Goal: Information Seeking & Learning: Learn about a topic

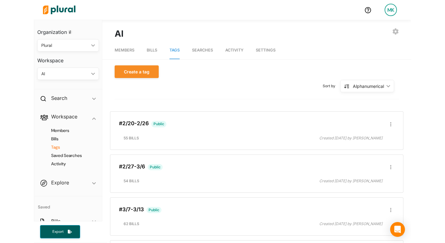
scroll to position [994, 0]
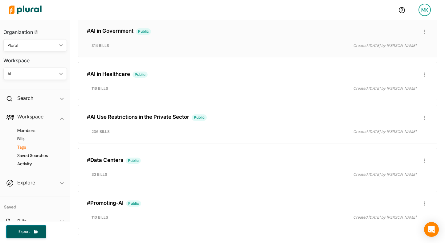
click at [179, 32] on h3 "#AI in Government Public" at bounding box center [257, 31] width 341 height 7
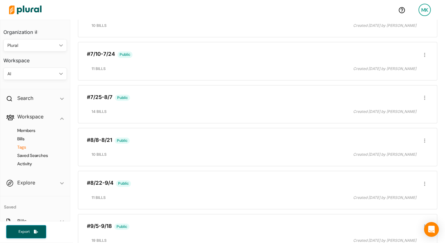
scroll to position [537, 0]
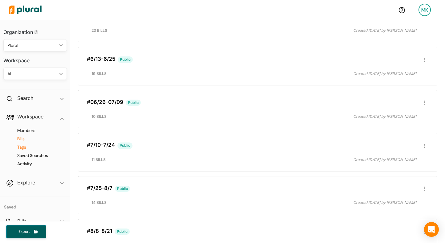
click at [20, 136] on h4 "Bills" at bounding box center [37, 139] width 54 height 6
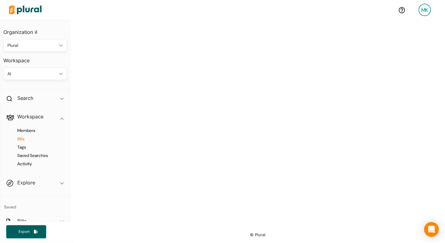
scroll to position [209, 0]
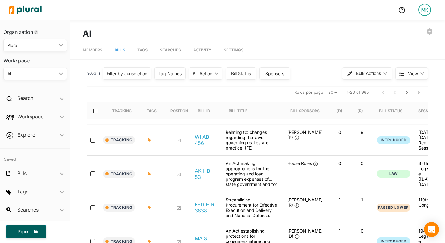
click at [210, 73] on div "Bill Action" at bounding box center [202, 73] width 20 height 6
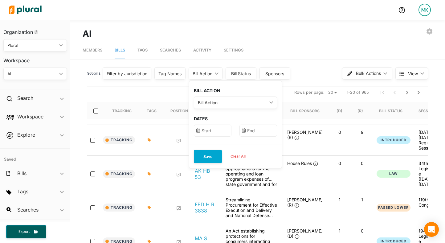
click at [226, 101] on div "Bill Action" at bounding box center [232, 102] width 69 height 6
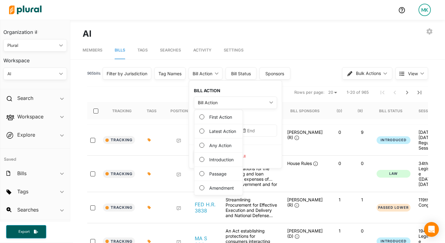
click at [311, 82] on div "965 bill s Filter by Jurisdiction Filter by Jurisdiction close [US_STATE] [US_S…" at bounding box center [257, 75] width 341 height 21
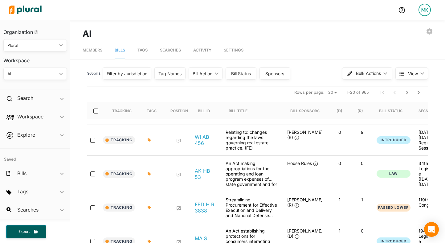
click at [239, 80] on div "965 bill s Filter by Jurisdiction Filter by Jurisdiction close [US_STATE] [US_S…" at bounding box center [257, 73] width 341 height 16
click at [239, 77] on div "Bill Status" at bounding box center [240, 73] width 31 height 12
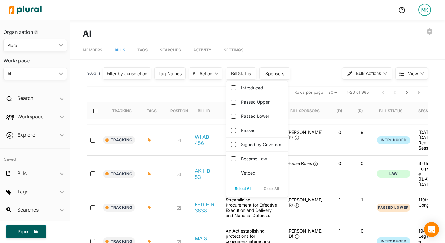
click at [251, 175] on div "Vetoed" at bounding box center [256, 173] width 61 height 14
click at [251, 176] on label "Vetoed" at bounding box center [248, 172] width 14 height 6
click at [236, 175] on input "Vetoed" at bounding box center [233, 172] width 5 height 5
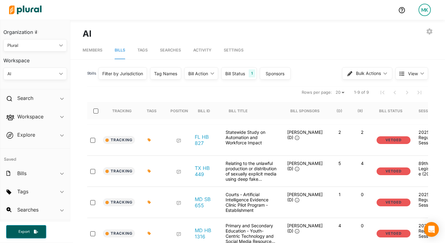
click at [317, 52] on nav "Members Bills Tags Searches Activity Settings" at bounding box center [257, 49] width 375 height 19
click at [245, 72] on div "Bill Status" at bounding box center [235, 73] width 20 height 6
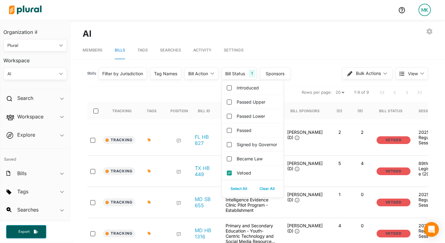
click at [251, 176] on label "Vetoed" at bounding box center [244, 172] width 14 height 6
click at [232, 175] on input "Vetoed" at bounding box center [229, 172] width 5 height 5
checkbox input "false"
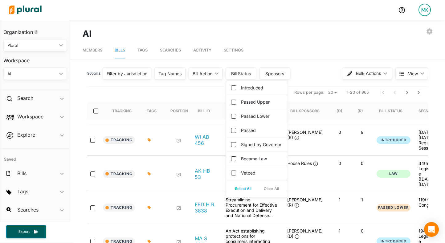
click at [253, 148] on label "Signed by Governor" at bounding box center [261, 144] width 40 height 6
click at [236, 147] on governor "Signed by Governor" at bounding box center [233, 144] width 5 height 5
checkbox governor "true"
click at [253, 162] on label "Became Law" at bounding box center [254, 158] width 26 height 6
click at [236, 161] on input "Became Law" at bounding box center [233, 158] width 5 height 5
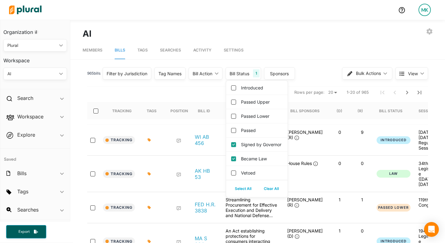
checkbox input "true"
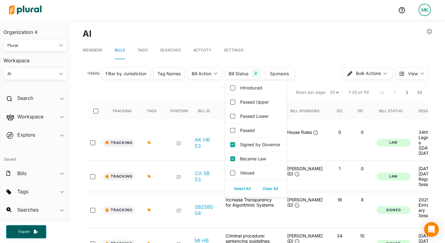
click at [307, 30] on div "EXPORT BILLS INVITE USER EDIT WORKSPACE LEAVE WORKSPACE DELETE WORKSPACE AI" at bounding box center [258, 33] width 350 height 13
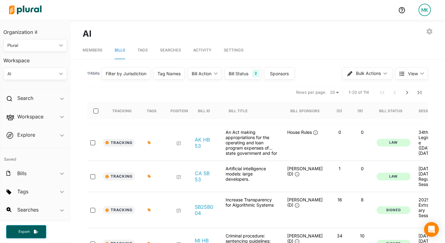
click at [251, 71] on div "Bill Status 2" at bounding box center [243, 73] width 36 height 12
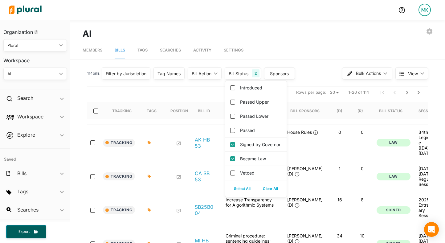
click at [257, 148] on label "Signed by Governor" at bounding box center [260, 144] width 40 height 6
click at [235, 147] on governor "Signed by Governor" at bounding box center [232, 144] width 5 height 5
checkbox governor "false"
click at [255, 161] on div "Became Law" at bounding box center [255, 159] width 61 height 14
click at [249, 162] on label "Became Law" at bounding box center [253, 158] width 26 height 6
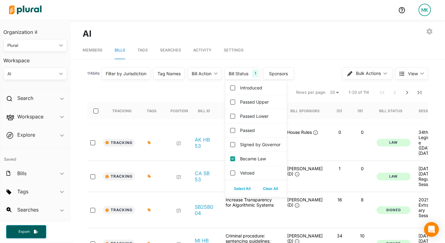
click at [235, 161] on input "Became Law" at bounding box center [232, 158] width 5 height 5
checkbox input "false"
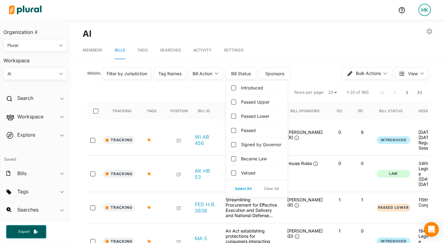
click at [254, 130] on label "Passed" at bounding box center [248, 130] width 15 height 6
click at [236, 130] on input "Passed" at bounding box center [233, 130] width 5 height 5
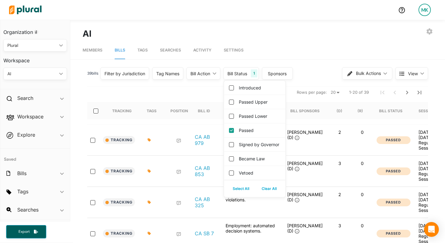
click at [294, 40] on nav "Members Bills Tags Searches Activity Settings" at bounding box center [257, 49] width 375 height 19
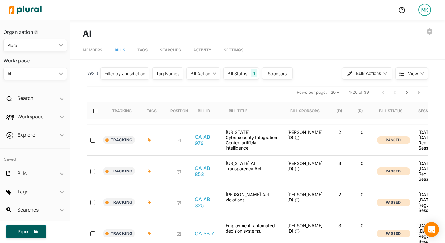
click at [240, 74] on div "Bill Status" at bounding box center [237, 73] width 20 height 6
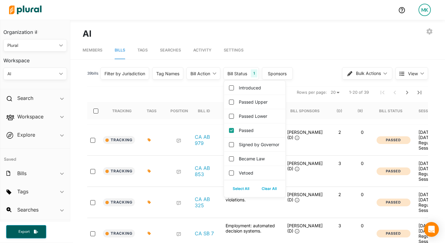
drag, startPoint x: 240, startPoint y: 74, endPoint x: 240, endPoint y: 97, distance: 22.8
click at [240, 75] on div "Bill Status" at bounding box center [237, 73] width 20 height 6
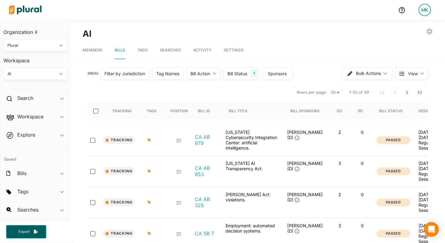
click at [240, 72] on div "Bill Status" at bounding box center [237, 73] width 20 height 6
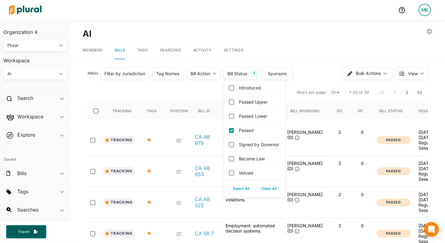
click at [256, 130] on div "Passed" at bounding box center [254, 130] width 61 height 14
drag, startPoint x: 249, startPoint y: 130, endPoint x: 255, endPoint y: 99, distance: 31.5
click at [249, 130] on label "Passed" at bounding box center [246, 130] width 15 height 6
click at [234, 130] on input "Passed" at bounding box center [231, 130] width 5 height 5
checkbox input "false"
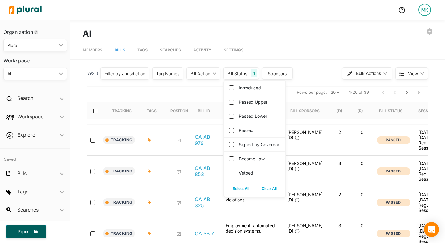
click at [255, 99] on label "Passed Upper" at bounding box center [253, 102] width 29 height 6
click at [234, 99] on input "Passed Upper" at bounding box center [231, 101] width 5 height 5
checkbox input "true"
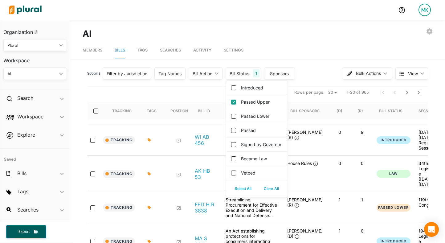
click at [248, 114] on label "Passed Lower" at bounding box center [255, 116] width 28 height 6
click at [236, 114] on input "Passed Lower" at bounding box center [233, 116] width 5 height 5
checkbox input "true"
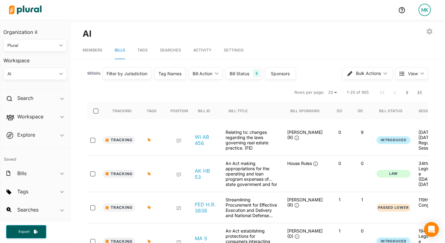
click at [295, 40] on nav "Members Bills Tags Searches Activity Settings" at bounding box center [257, 49] width 375 height 19
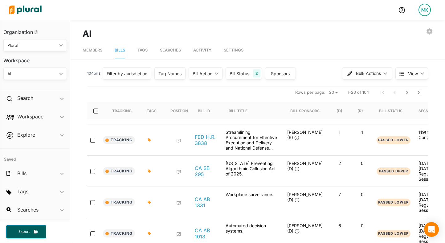
click at [251, 77] on div "Bill Status 2" at bounding box center [243, 73] width 36 height 12
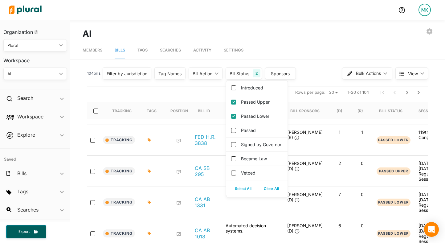
click at [251, 77] on div "Bill Status 2" at bounding box center [243, 73] width 36 height 12
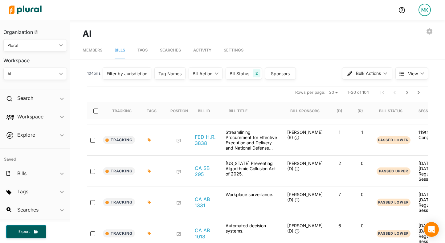
click at [242, 73] on div "Bill Status" at bounding box center [239, 73] width 20 height 6
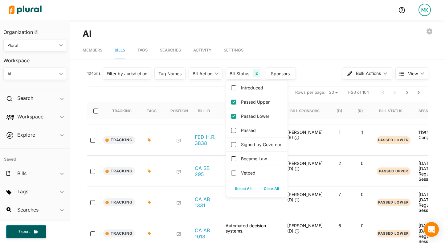
click at [270, 193] on button "Clear All" at bounding box center [270, 188] width 27 height 9
checkbox input "false"
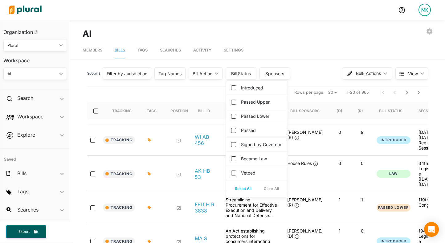
click at [293, 37] on div "EXPORT BILLS INVITE USER EDIT WORKSPACE LEAVE WORKSPACE DELETE WORKSPACE AI" at bounding box center [258, 33] width 350 height 13
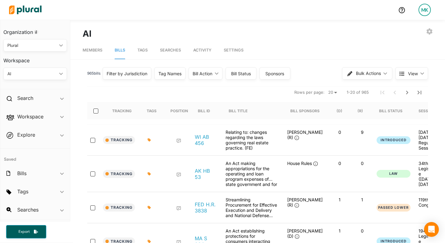
click at [244, 76] on div "Bill Status" at bounding box center [240, 73] width 31 height 12
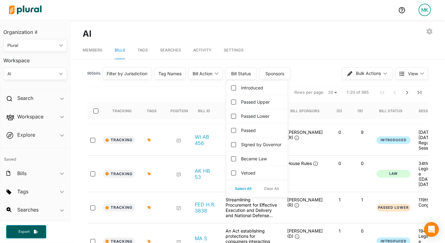
click at [269, 148] on label "Signed by Governor" at bounding box center [261, 144] width 40 height 6
click at [236, 147] on governor "Signed by Governor" at bounding box center [233, 144] width 5 height 5
checkbox governor "true"
click at [267, 162] on label "Became Law" at bounding box center [254, 158] width 26 height 6
click at [236, 161] on input "Became Law" at bounding box center [233, 158] width 5 height 5
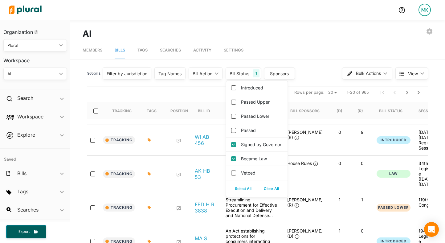
checkbox input "true"
click at [325, 42] on nav "Members Bills Tags Searches Activity Settings" at bounding box center [257, 49] width 375 height 19
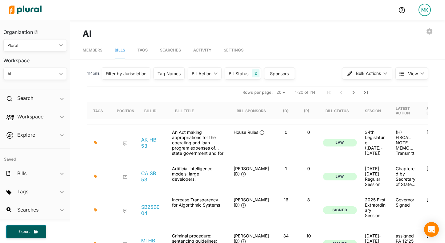
scroll to position [0, 8]
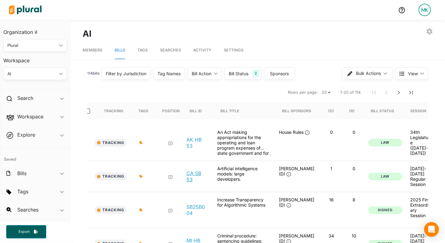
click at [199, 172] on link "CA SB 53" at bounding box center [196, 176] width 21 height 12
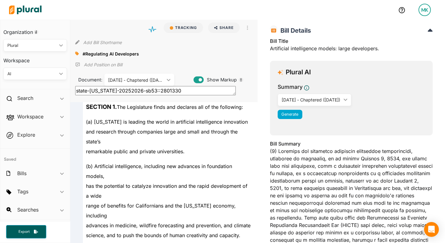
scroll to position [49, 0]
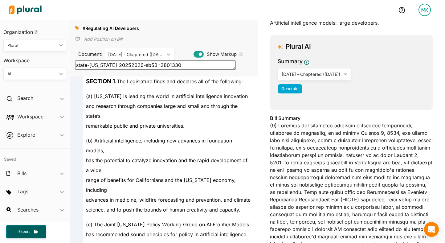
click at [139, 119] on div "and research through companies large and small and through the state’s" at bounding box center [167, 111] width 168 height 20
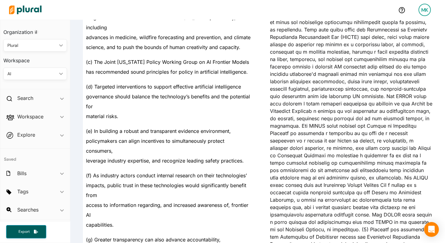
scroll to position [995, 0]
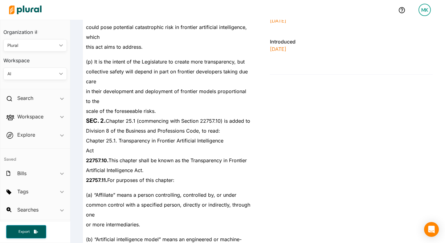
click at [137, 137] on span "Chapter 25.1. Transparency in Frontier Artificial Intelligence" at bounding box center [154, 140] width 137 height 6
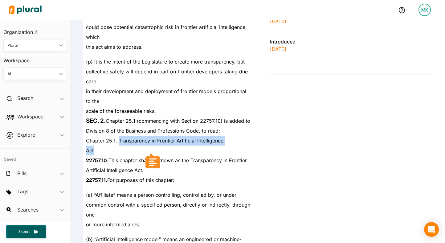
copy div "Transparency in Frontier Artificial Intelligence Act"
drag, startPoint x: 131, startPoint y: 139, endPoint x: 118, endPoint y: 131, distance: 15.1
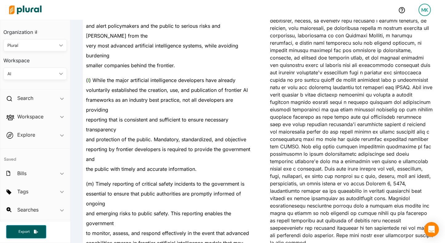
scroll to position [354, 0]
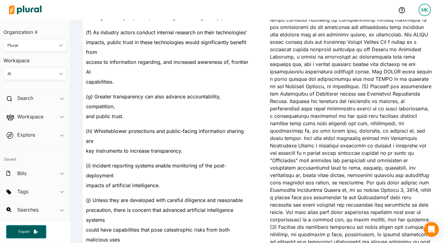
click at [199, 92] on div "(g) Greater transparency can also advance accountability, competition," at bounding box center [167, 99] width 168 height 25
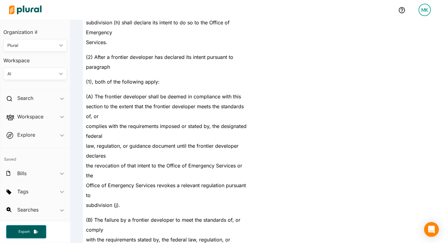
scroll to position [4847, 0]
